Goal: Information Seeking & Learning: Learn about a topic

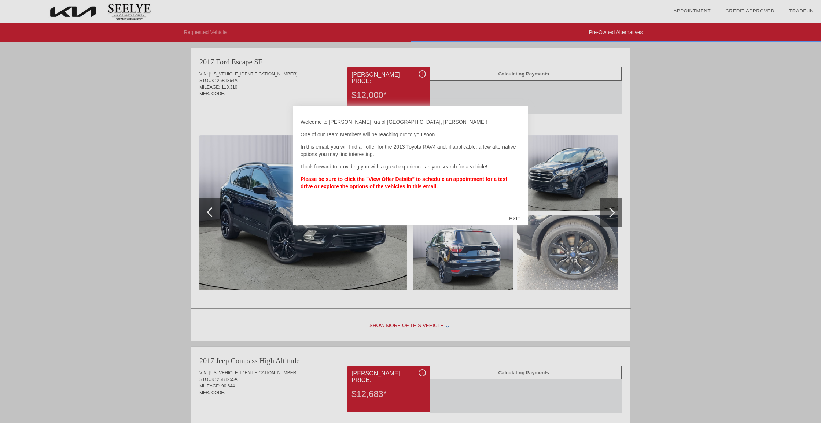
scroll to position [2, 0]
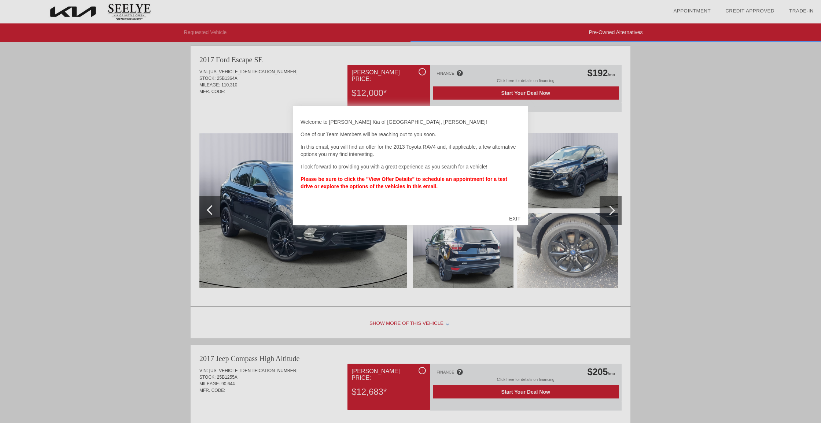
drag, startPoint x: 511, startPoint y: 216, endPoint x: 507, endPoint y: 215, distance: 4.2
click at [511, 216] on div "EXIT" at bounding box center [514, 219] width 26 height 22
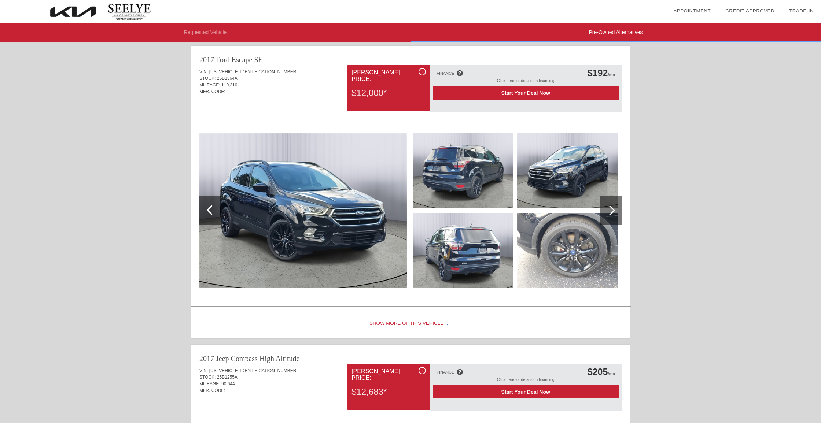
click at [610, 207] on div at bounding box center [610, 211] width 10 height 10
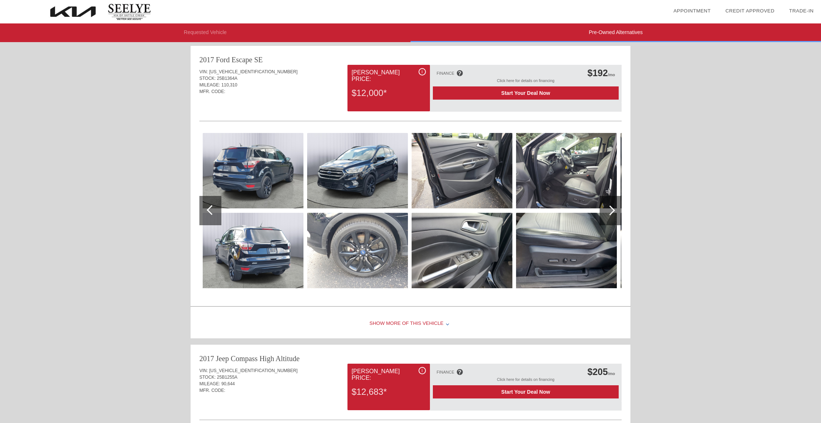
click at [610, 207] on div at bounding box center [610, 211] width 10 height 10
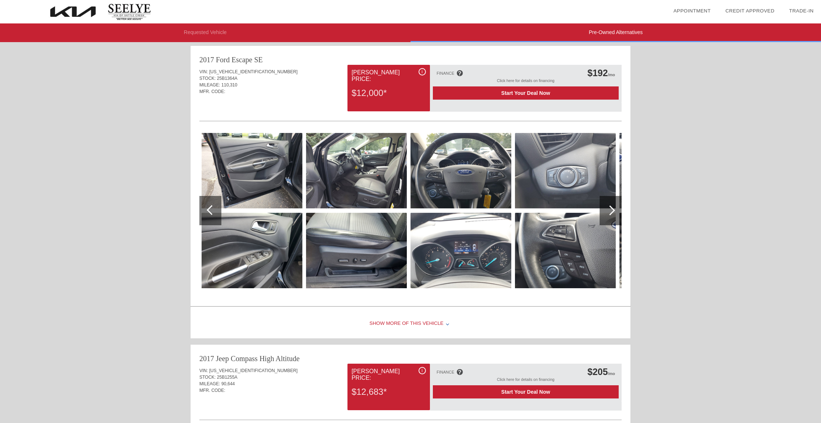
click at [610, 207] on div at bounding box center [610, 211] width 10 height 10
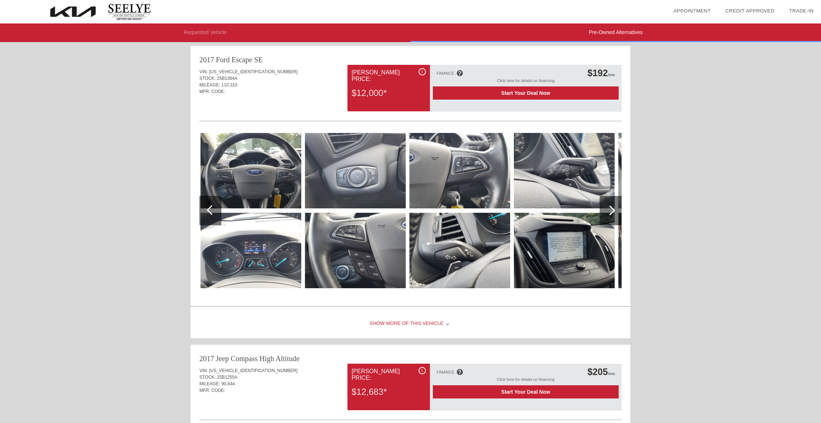
click at [610, 207] on div at bounding box center [610, 211] width 10 height 10
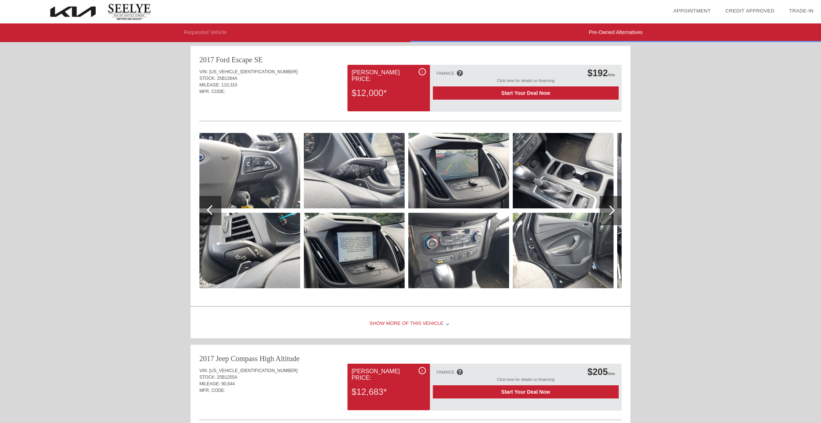
click at [610, 207] on div at bounding box center [610, 211] width 10 height 10
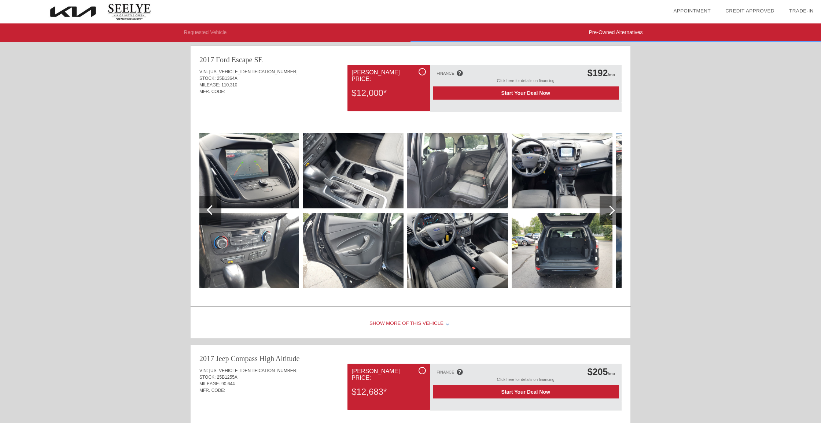
click at [610, 207] on div at bounding box center [610, 211] width 10 height 10
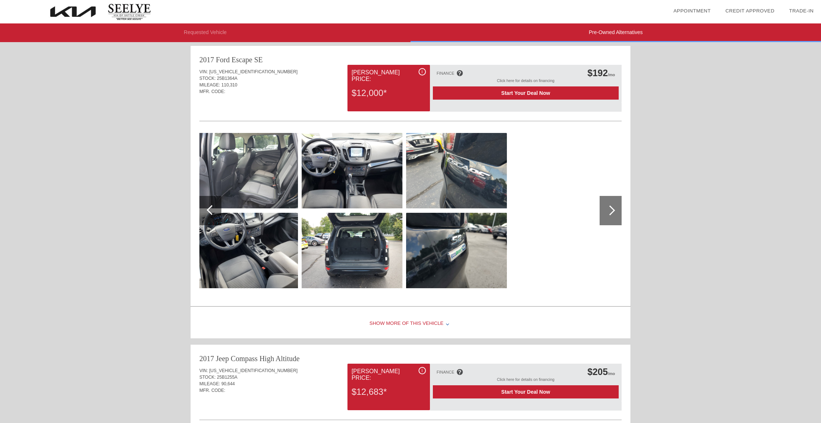
click at [610, 207] on div at bounding box center [610, 211] width 10 height 10
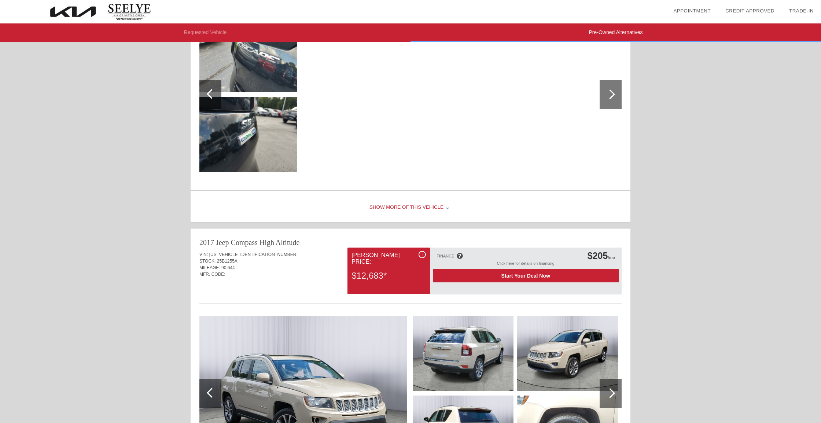
scroll to position [119, 0]
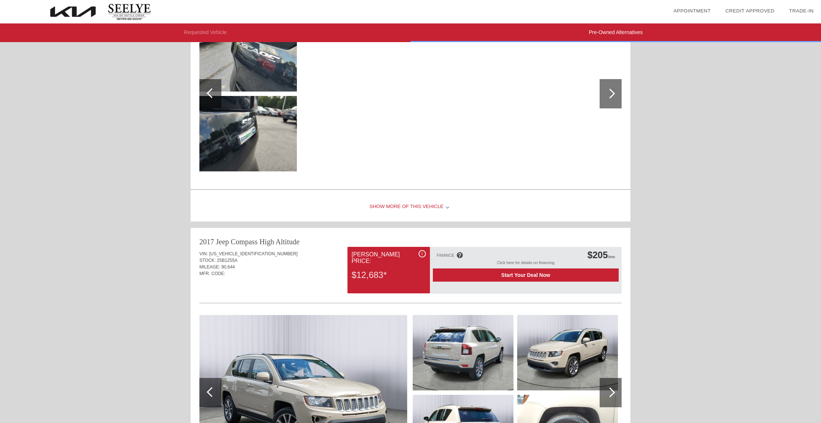
click at [434, 205] on div "Show More of this Vehicle" at bounding box center [410, 206] width 440 height 29
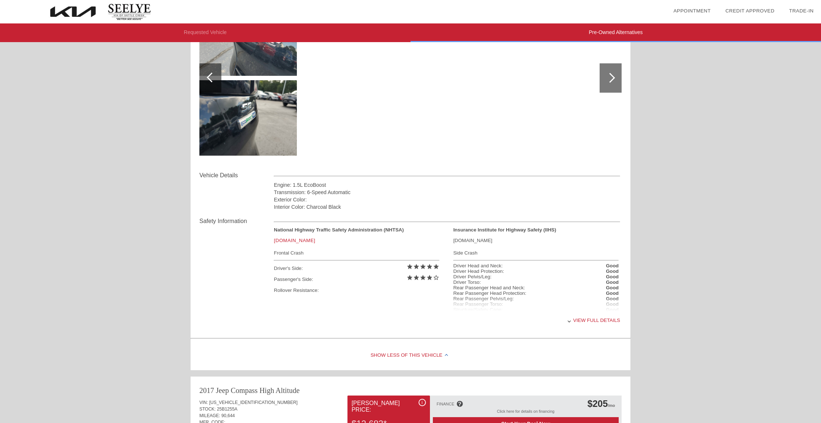
scroll to position [137, 0]
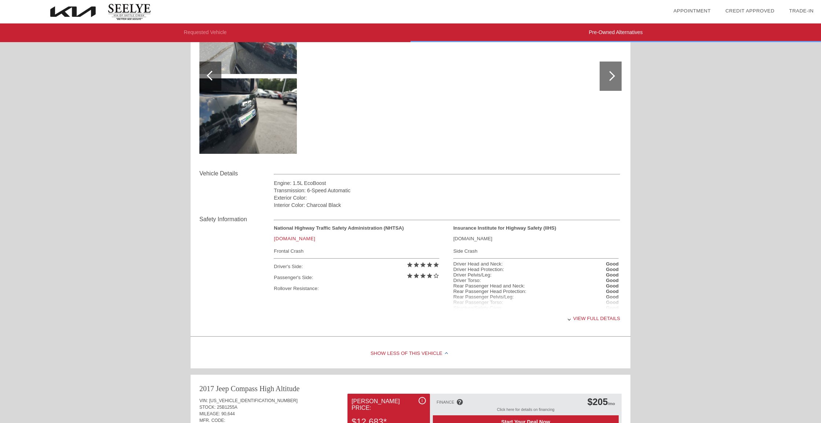
drag, startPoint x: 606, startPoint y: 316, endPoint x: 602, endPoint y: 314, distance: 4.6
click at [606, 316] on div "View full details" at bounding box center [447, 319] width 346 height 18
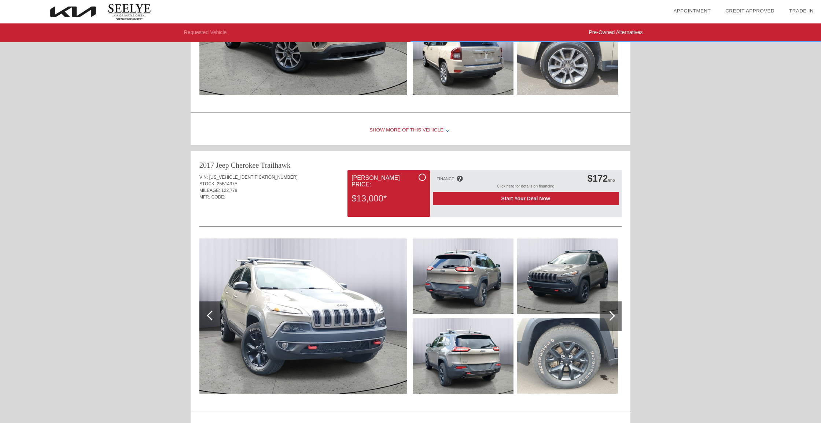
scroll to position [667, 0]
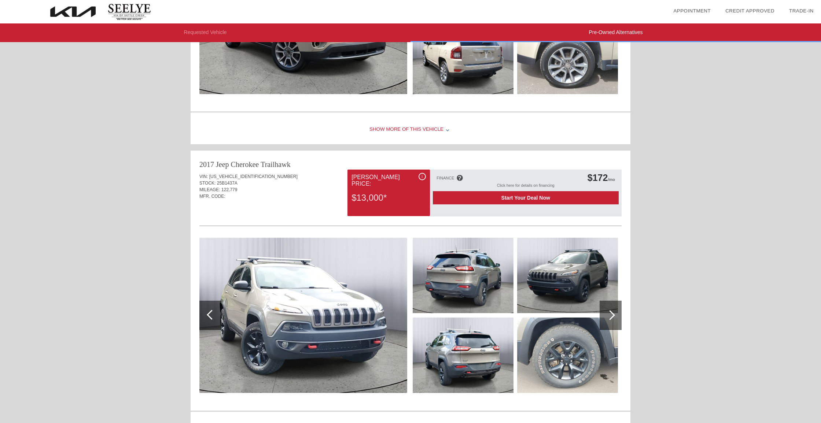
click at [614, 312] on div at bounding box center [610, 315] width 22 height 29
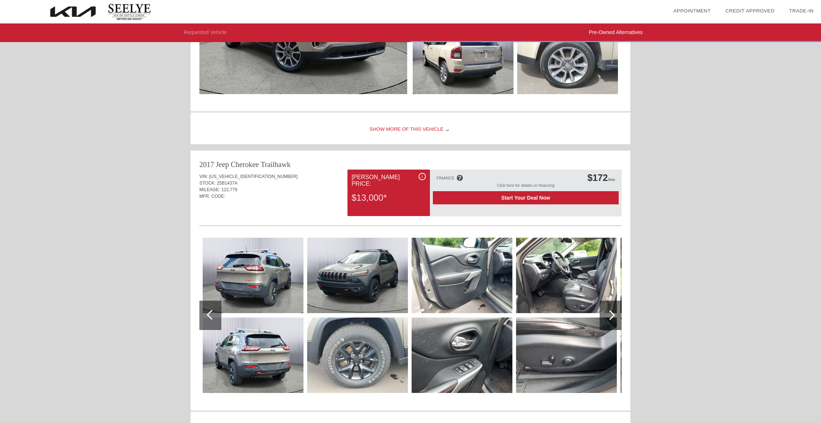
click at [614, 312] on div at bounding box center [610, 315] width 22 height 29
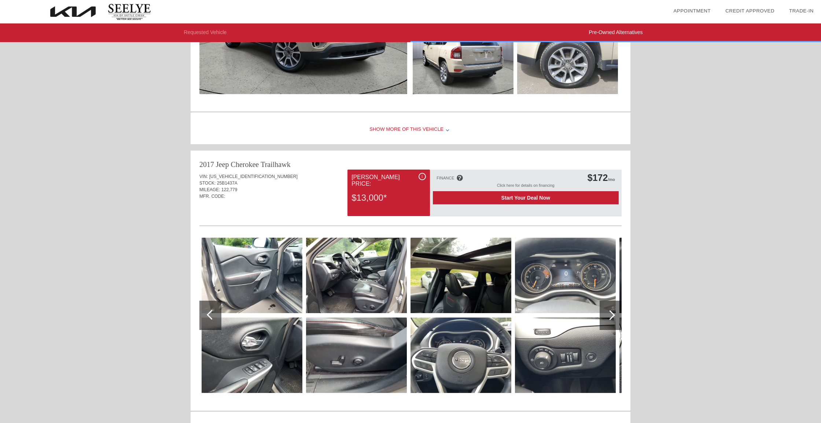
click at [614, 312] on div at bounding box center [610, 315] width 22 height 29
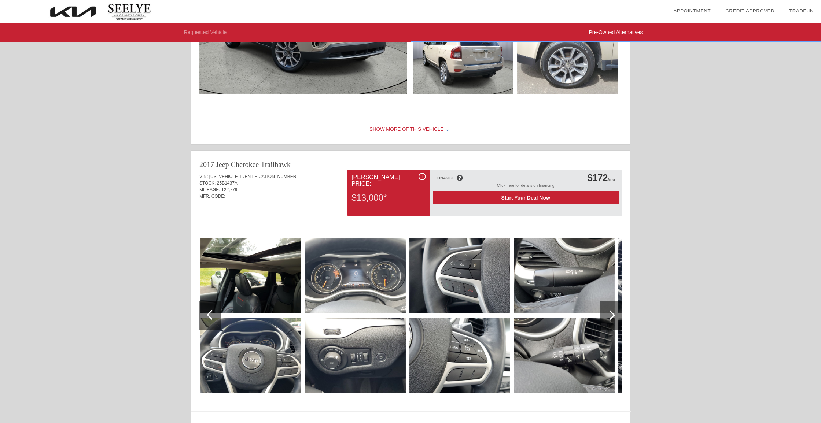
click at [614, 312] on div at bounding box center [610, 315] width 22 height 29
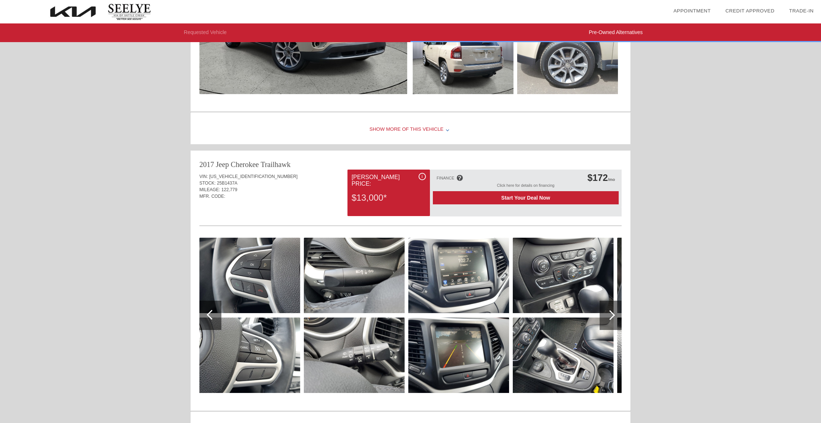
click at [614, 312] on div at bounding box center [610, 315] width 22 height 29
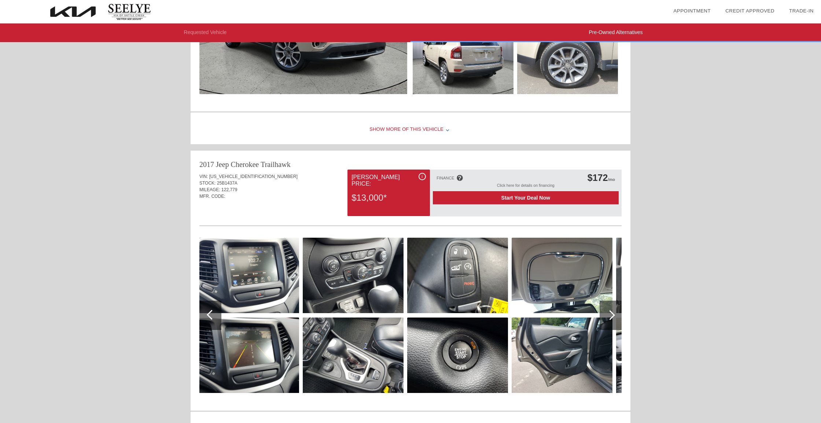
click at [614, 312] on div at bounding box center [610, 315] width 22 height 29
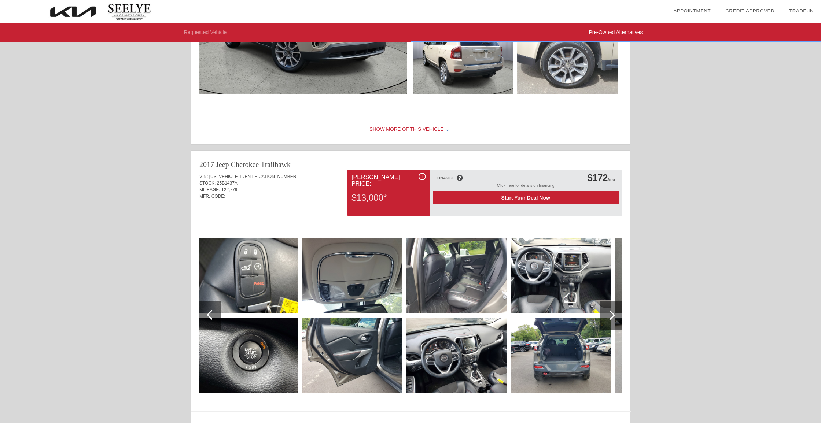
click at [614, 312] on div at bounding box center [610, 315] width 22 height 29
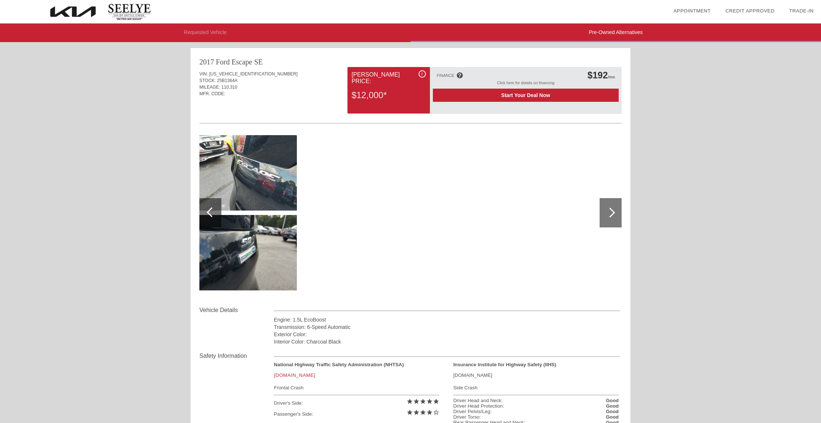
scroll to position [0, 0]
click at [610, 218] on div at bounding box center [610, 212] width 22 height 29
click at [612, 214] on div at bounding box center [610, 213] width 10 height 10
click at [208, 207] on div at bounding box center [210, 212] width 22 height 29
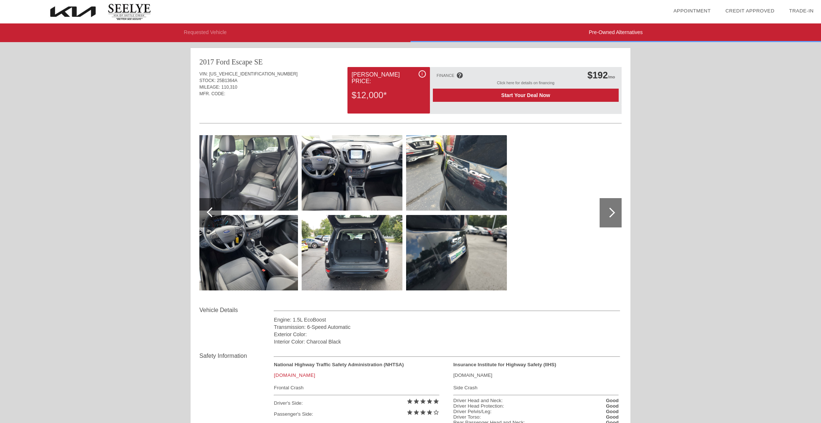
click at [205, 208] on div at bounding box center [210, 212] width 22 height 29
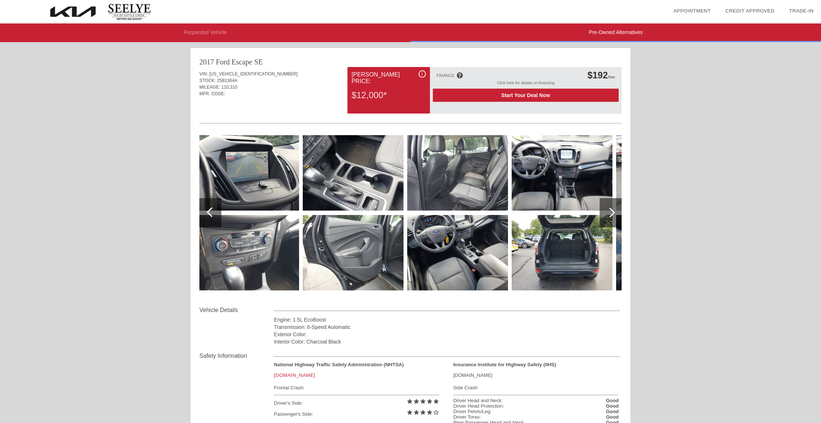
click at [206, 208] on div at bounding box center [210, 212] width 22 height 29
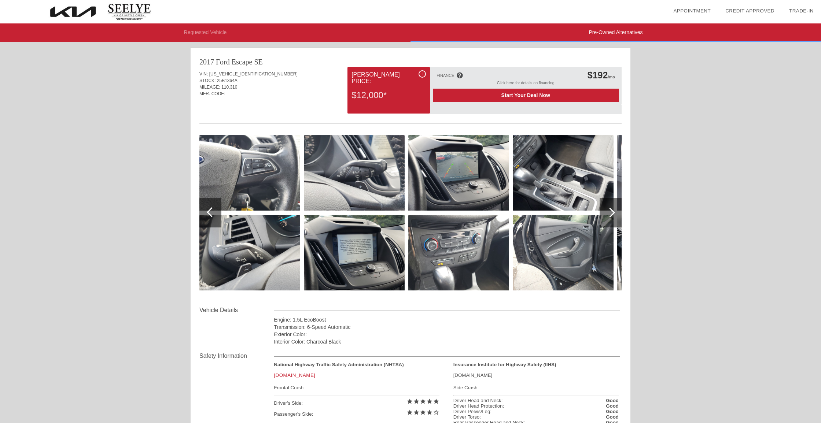
click at [206, 208] on div at bounding box center [210, 212] width 22 height 29
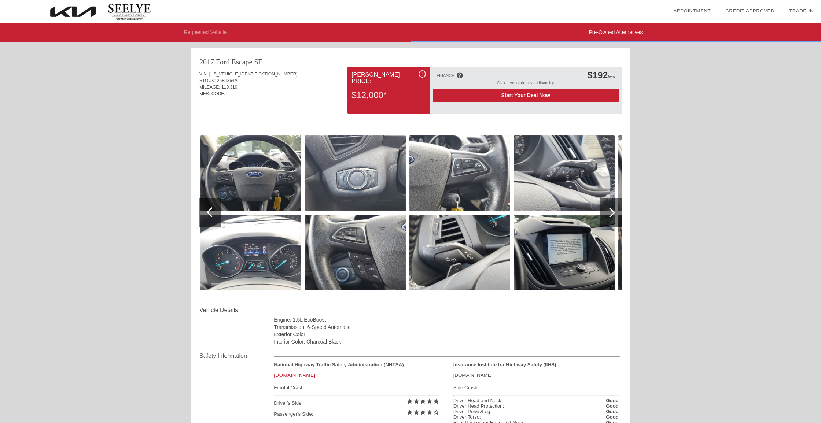
click at [206, 208] on div at bounding box center [210, 212] width 22 height 29
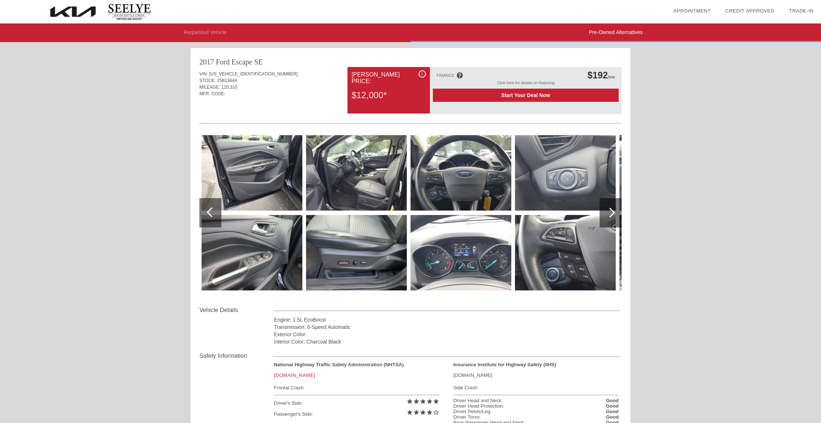
click at [206, 208] on div at bounding box center [210, 212] width 22 height 29
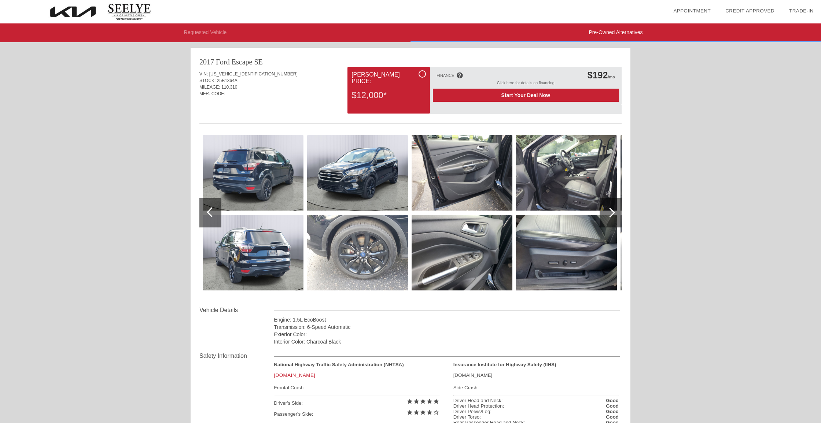
click at [279, 187] on img at bounding box center [253, 172] width 101 height 75
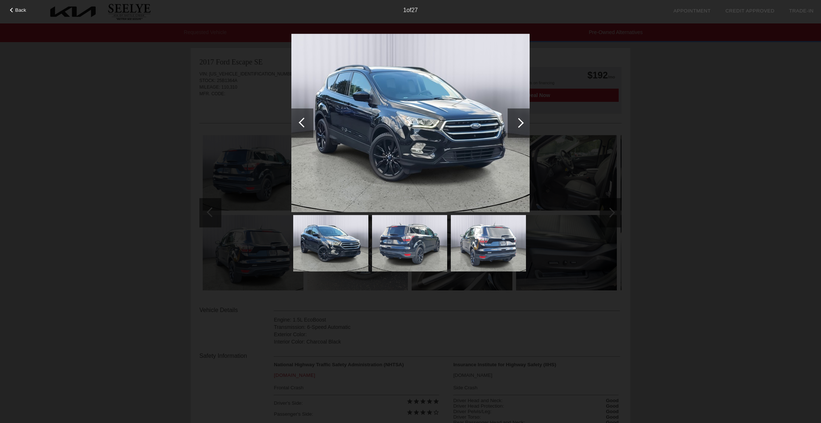
click at [520, 121] on div at bounding box center [519, 123] width 10 height 10
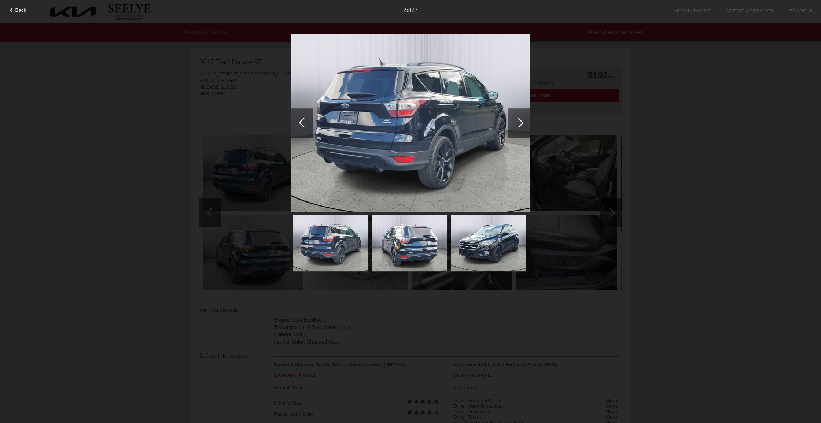
click at [520, 121] on div at bounding box center [519, 123] width 10 height 10
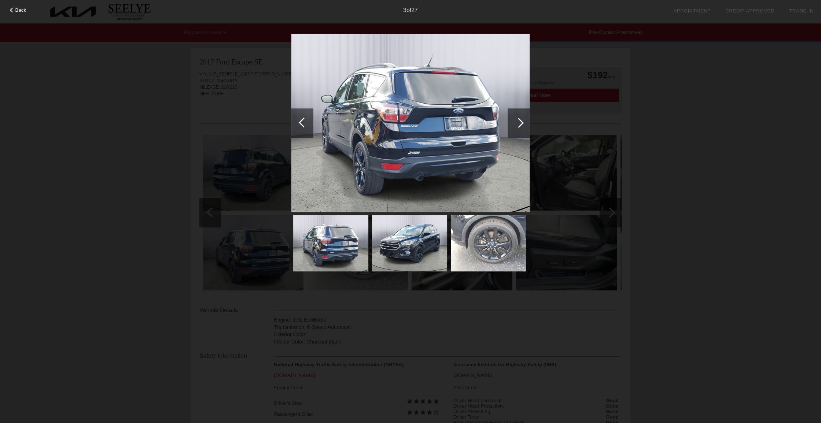
click at [520, 121] on div at bounding box center [519, 123] width 10 height 10
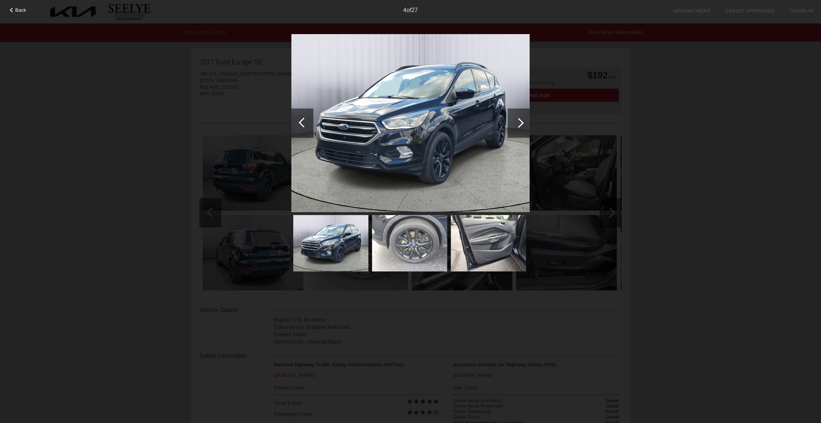
click at [512, 124] on div at bounding box center [518, 122] width 22 height 29
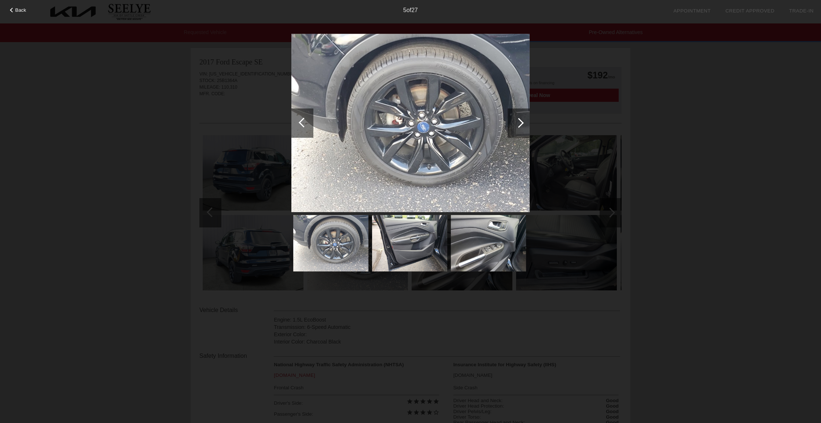
click at [512, 124] on div at bounding box center [518, 122] width 22 height 29
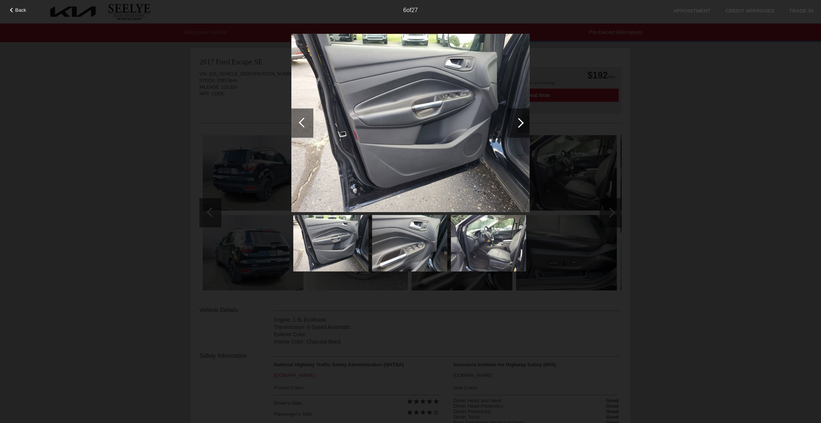
click at [512, 124] on div at bounding box center [518, 122] width 22 height 29
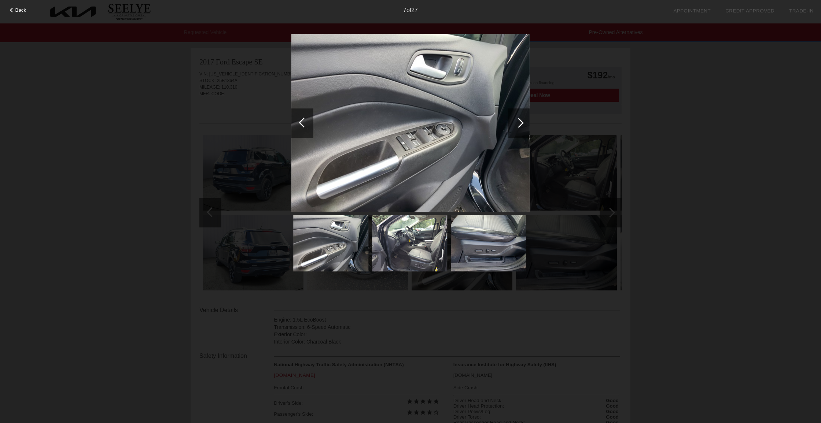
click at [512, 124] on div at bounding box center [518, 122] width 22 height 29
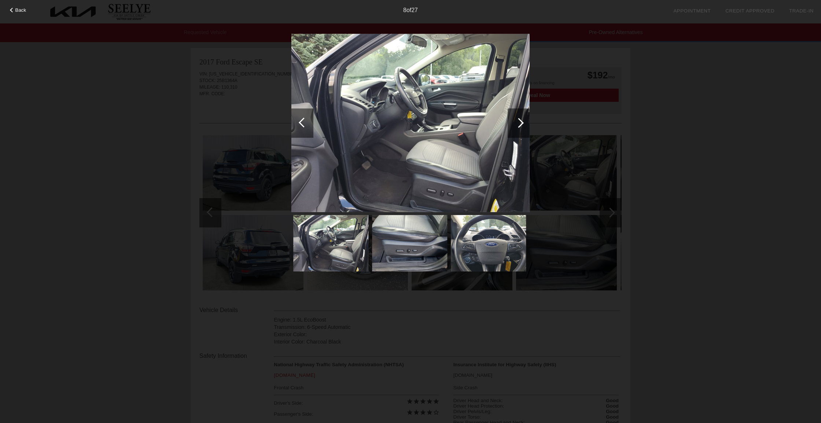
click at [512, 124] on div at bounding box center [518, 122] width 22 height 29
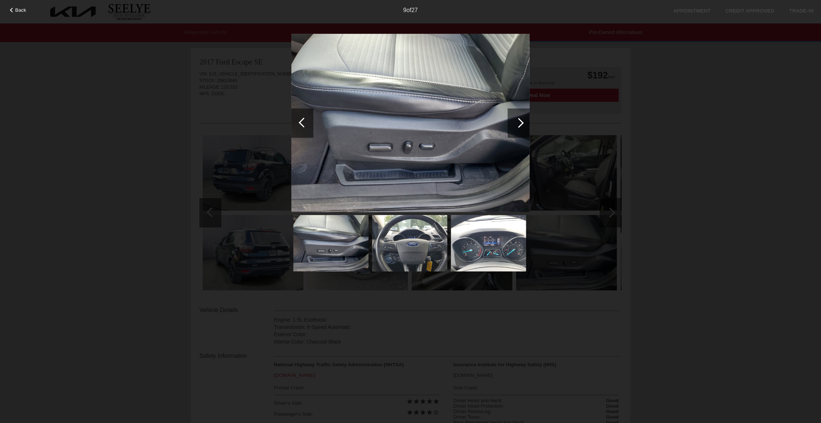
click at [512, 124] on div at bounding box center [518, 122] width 22 height 29
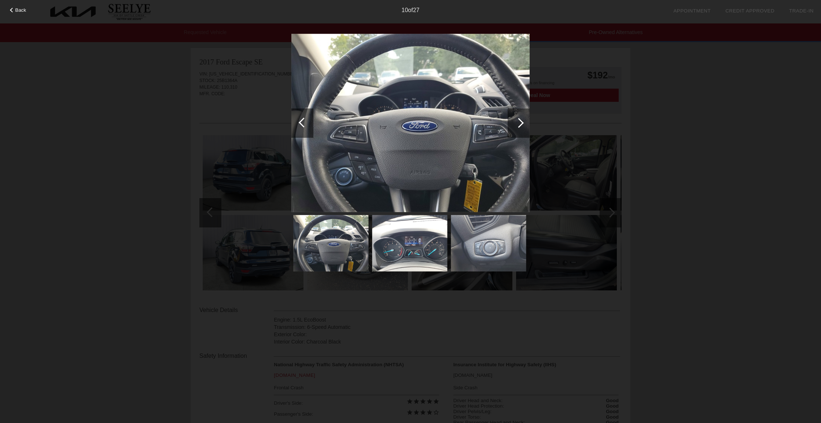
click at [512, 124] on div at bounding box center [518, 122] width 22 height 29
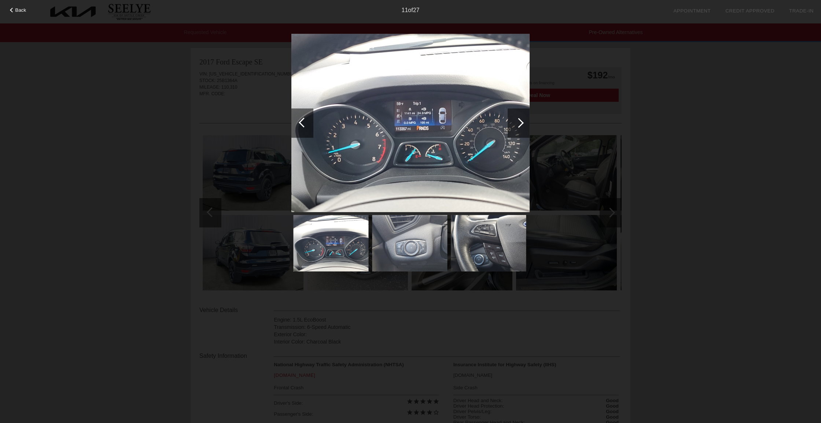
click at [512, 124] on div at bounding box center [518, 122] width 22 height 29
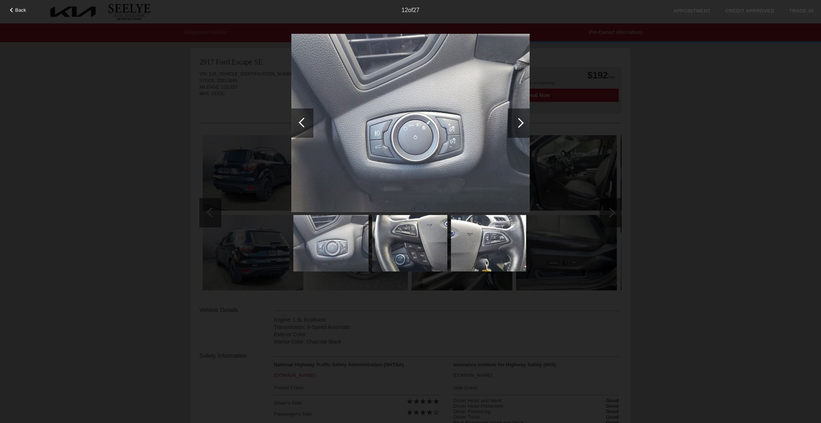
click at [512, 124] on div at bounding box center [518, 122] width 22 height 29
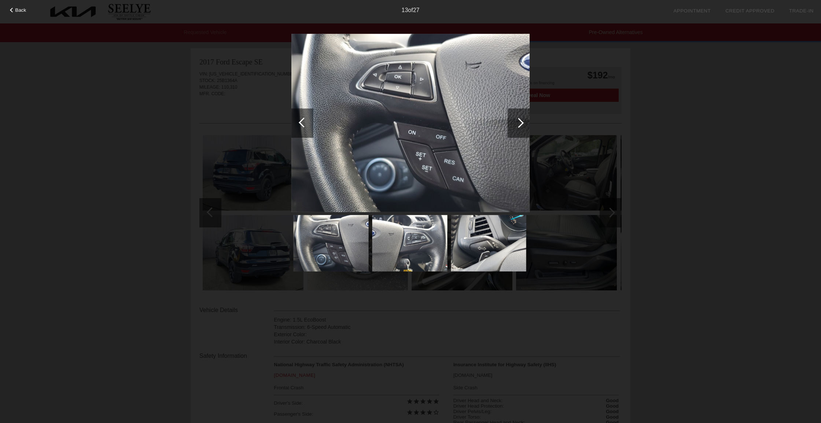
click at [512, 124] on div at bounding box center [518, 122] width 22 height 29
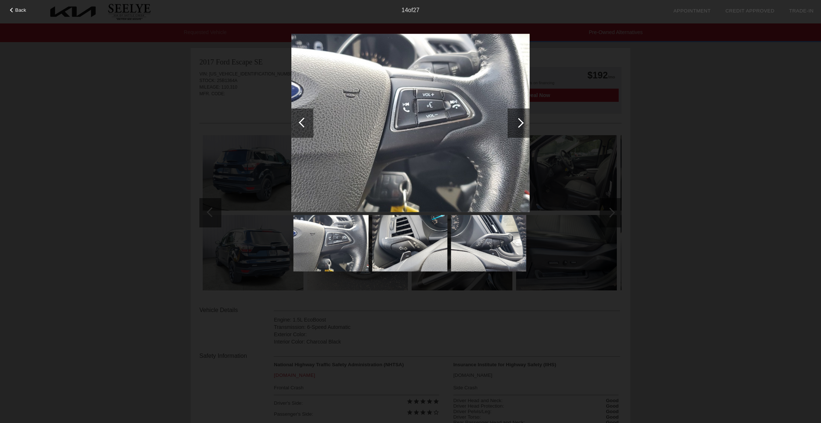
click at [512, 124] on div at bounding box center [518, 122] width 22 height 29
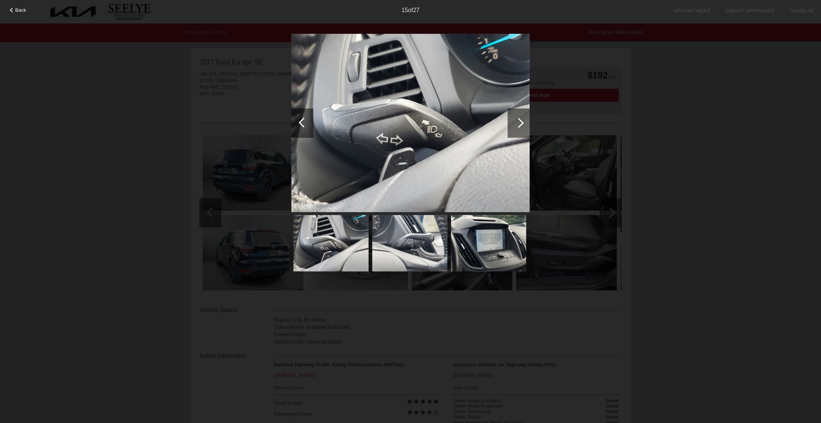
click at [512, 124] on div at bounding box center [518, 122] width 22 height 29
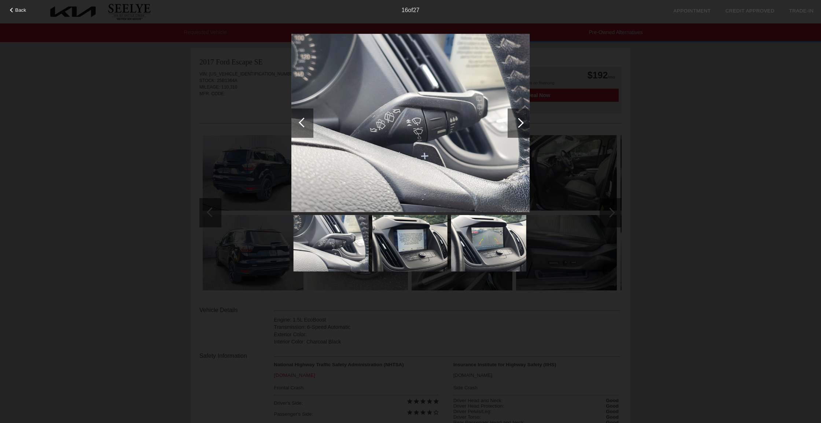
click at [512, 124] on div at bounding box center [518, 122] width 22 height 29
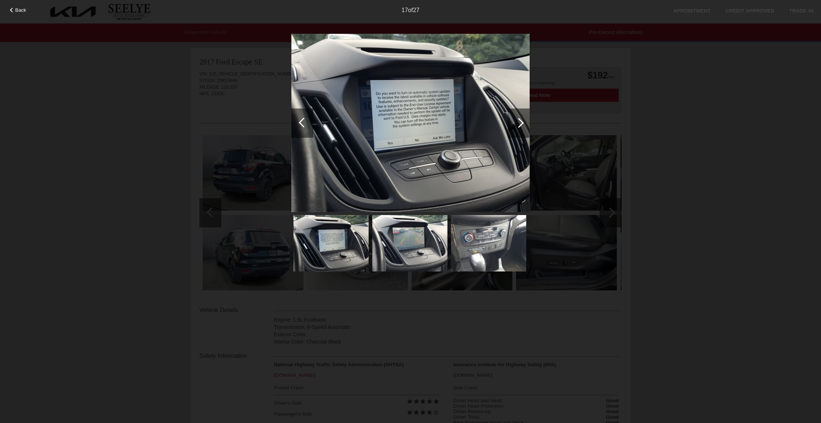
click at [512, 124] on div at bounding box center [518, 122] width 22 height 29
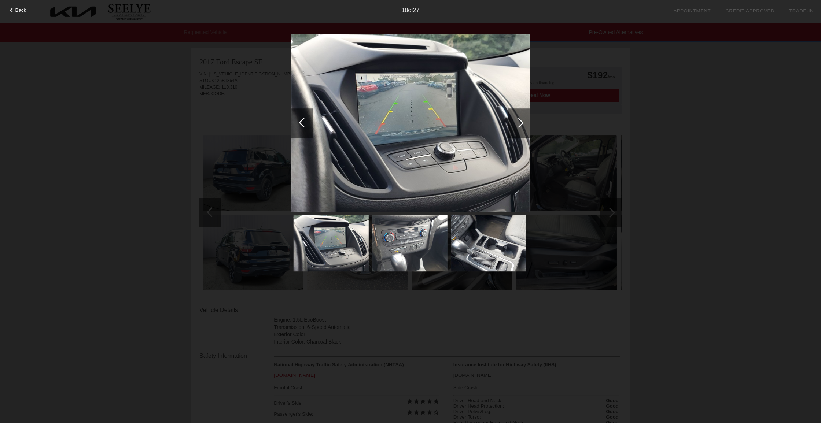
click at [512, 124] on div at bounding box center [518, 122] width 22 height 29
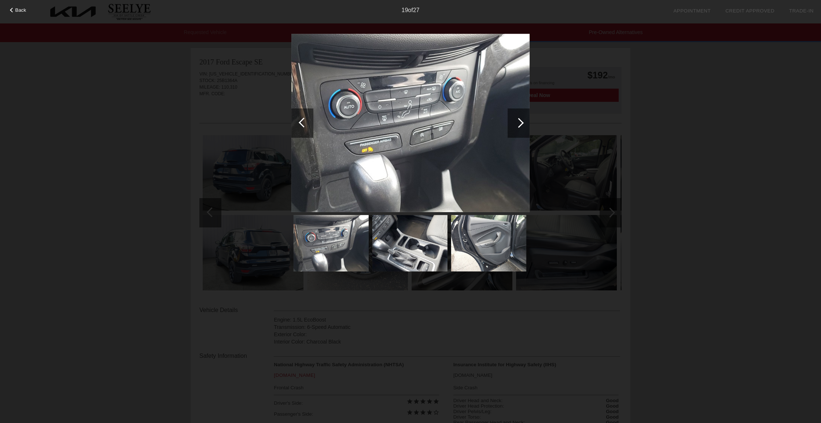
click at [512, 124] on div at bounding box center [518, 122] width 22 height 29
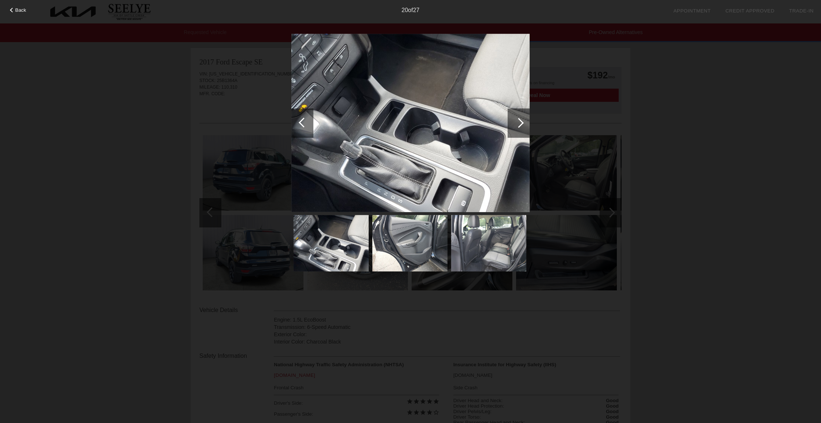
click at [512, 124] on div at bounding box center [518, 122] width 22 height 29
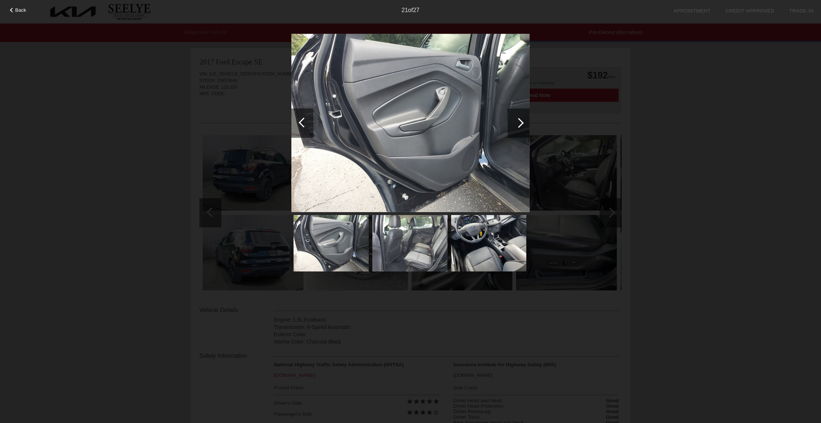
click at [512, 124] on div at bounding box center [518, 122] width 22 height 29
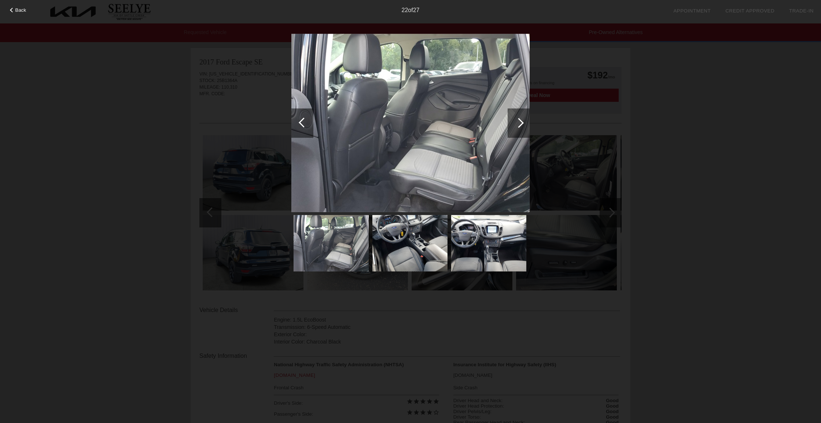
click at [512, 124] on div at bounding box center [518, 122] width 22 height 29
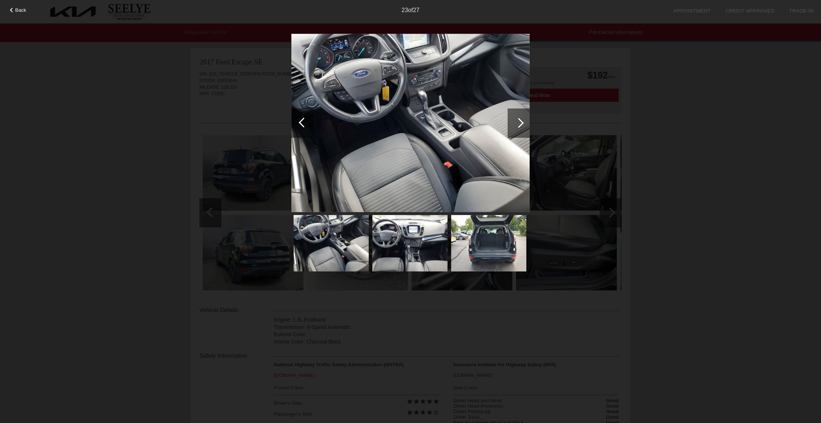
click at [512, 124] on div at bounding box center [518, 122] width 22 height 29
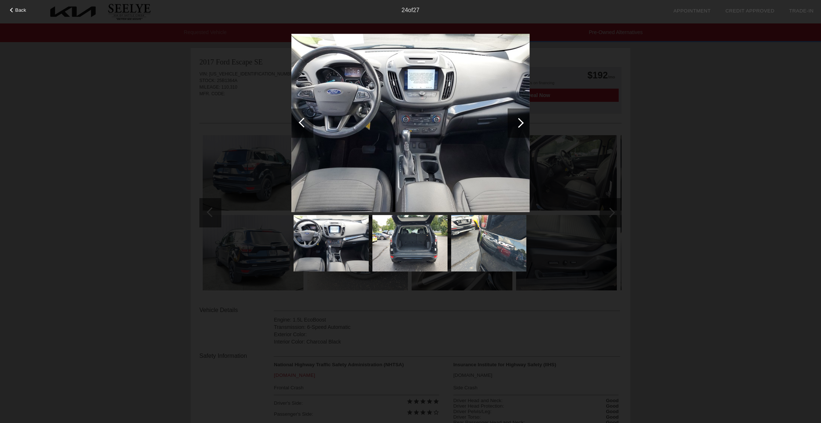
click at [512, 124] on div at bounding box center [518, 122] width 22 height 29
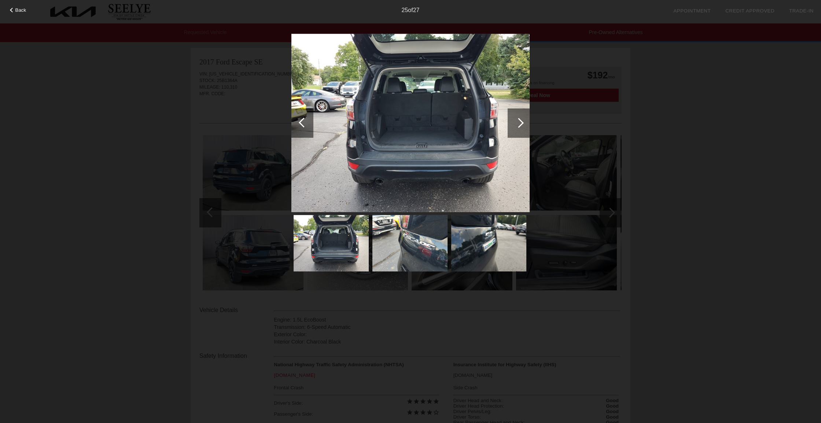
click at [512, 124] on div at bounding box center [518, 122] width 22 height 29
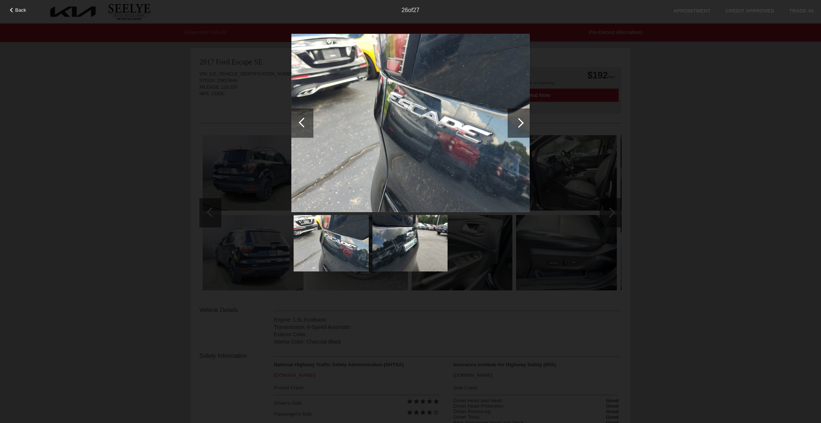
click at [512, 124] on div at bounding box center [518, 122] width 22 height 29
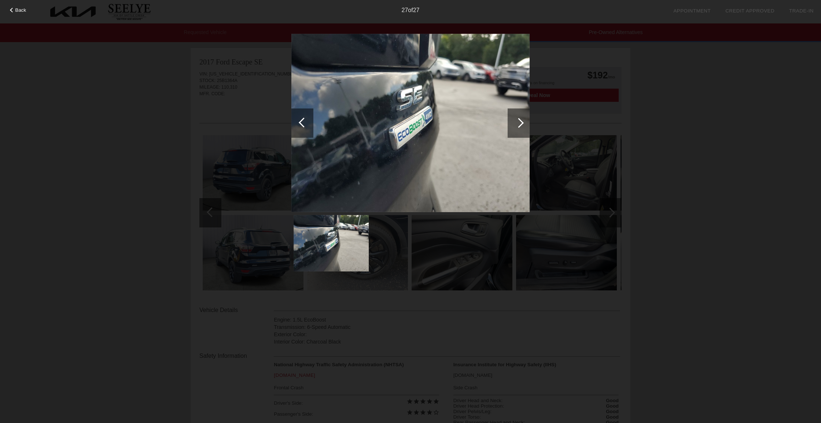
click at [512, 124] on div at bounding box center [518, 122] width 22 height 29
click at [519, 122] on div at bounding box center [519, 123] width 10 height 10
click at [18, 12] on span "Back" at bounding box center [20, 9] width 11 height 5
